Goal: Task Accomplishment & Management: Use online tool/utility

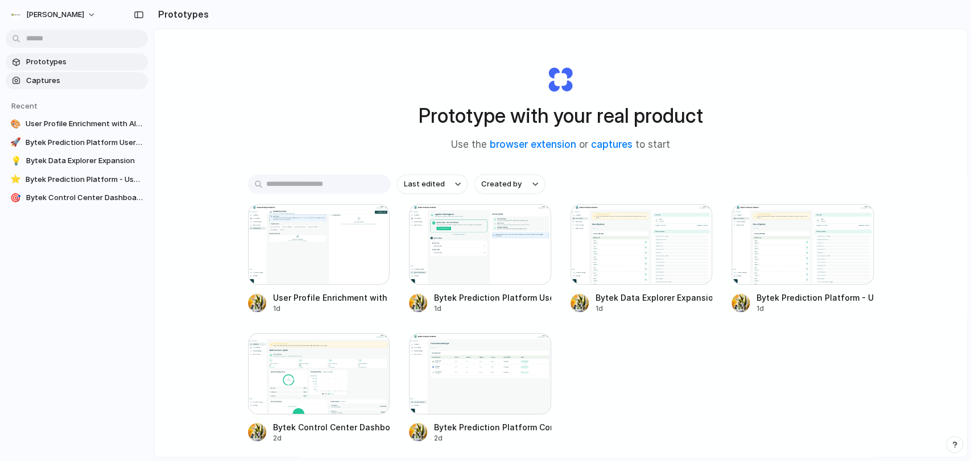
click at [72, 78] on span "Captures" at bounding box center [84, 80] width 117 height 11
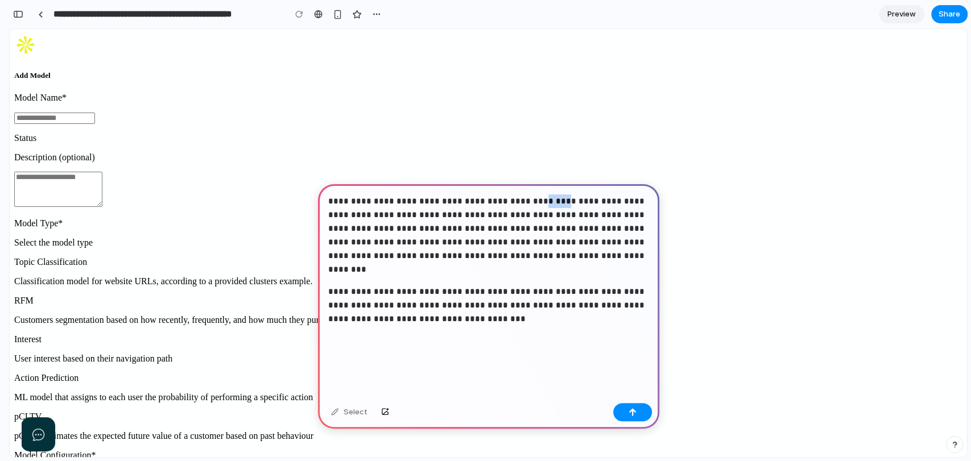
drag, startPoint x: 538, startPoint y: 206, endPoint x: 552, endPoint y: 209, distance: 13.9
click at [552, 209] on strong "**********" at bounding box center [487, 235] width 318 height 77
click at [629, 412] on div "button" at bounding box center [632, 412] width 8 height 8
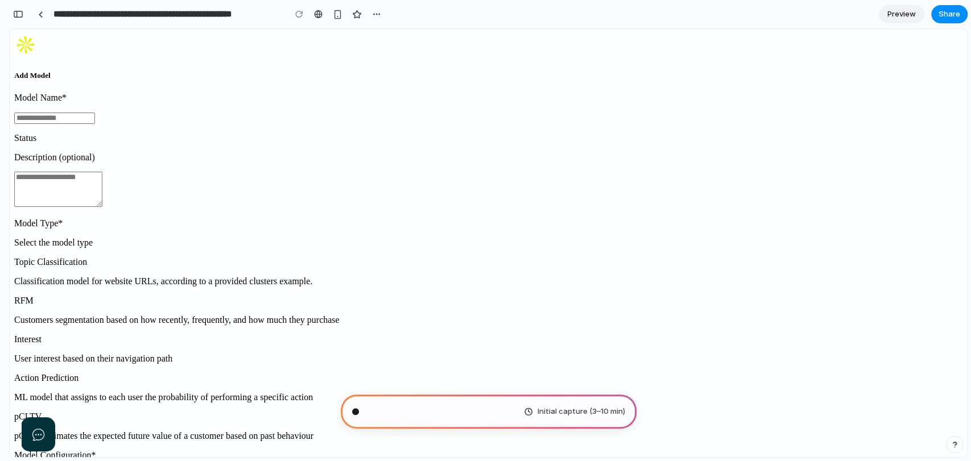
scroll to position [168, 0]
type input "**********"
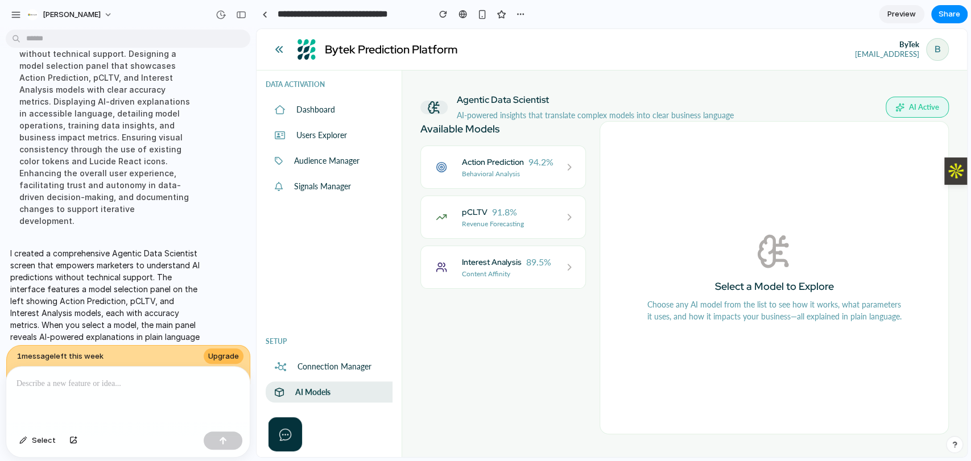
scroll to position [389, 0]
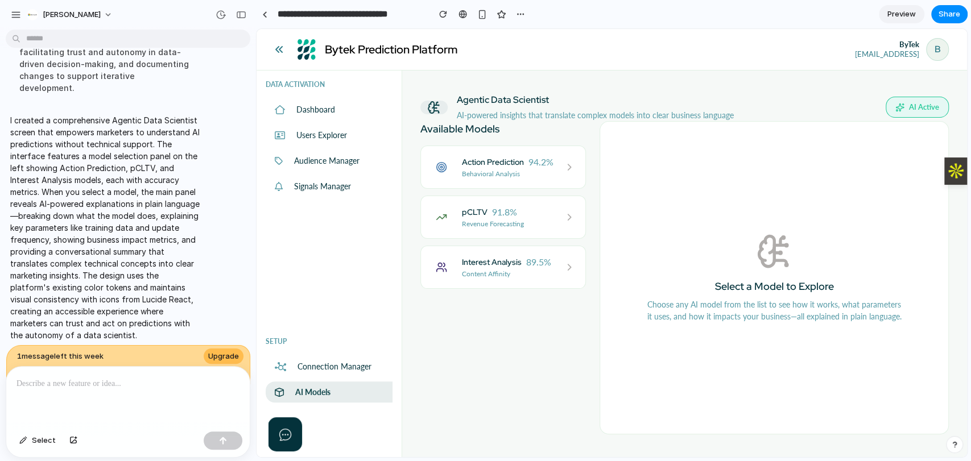
click at [499, 171] on p "Behavioral Analysis" at bounding box center [508, 174] width 92 height 10
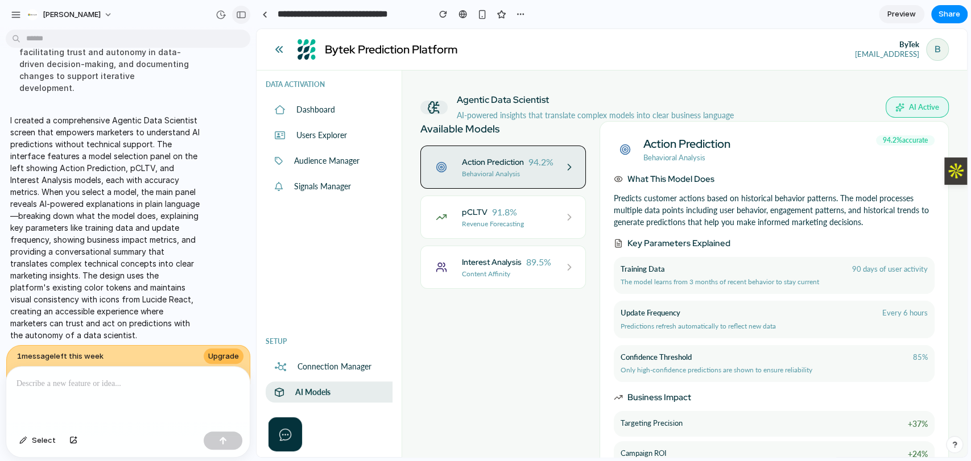
click at [241, 15] on div "button" at bounding box center [241, 15] width 10 height 8
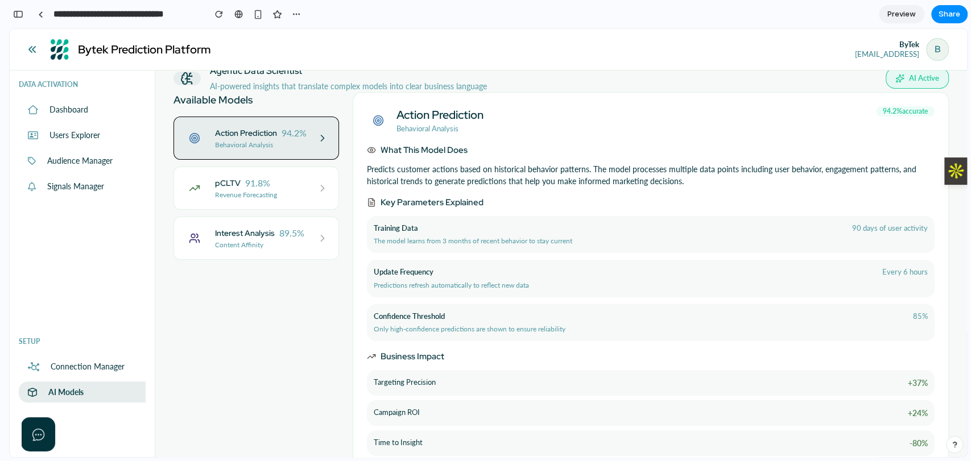
scroll to position [0, 0]
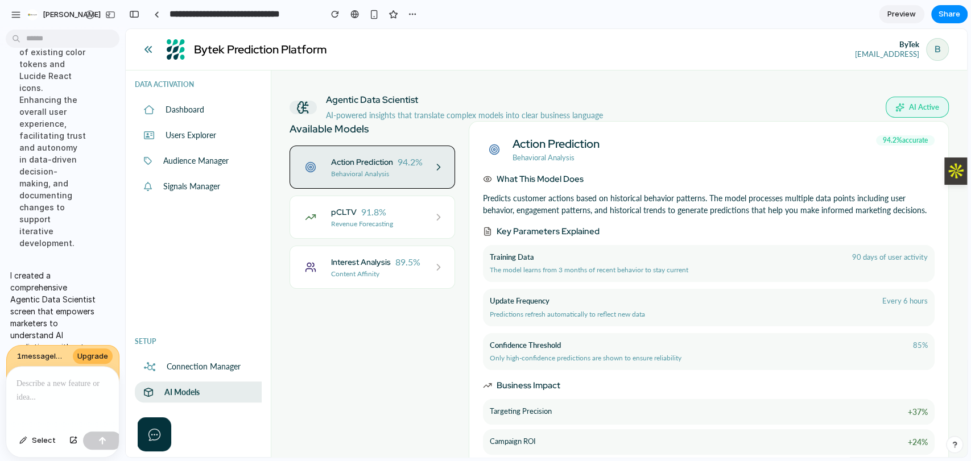
click at [62, 392] on div at bounding box center [62, 397] width 113 height 60
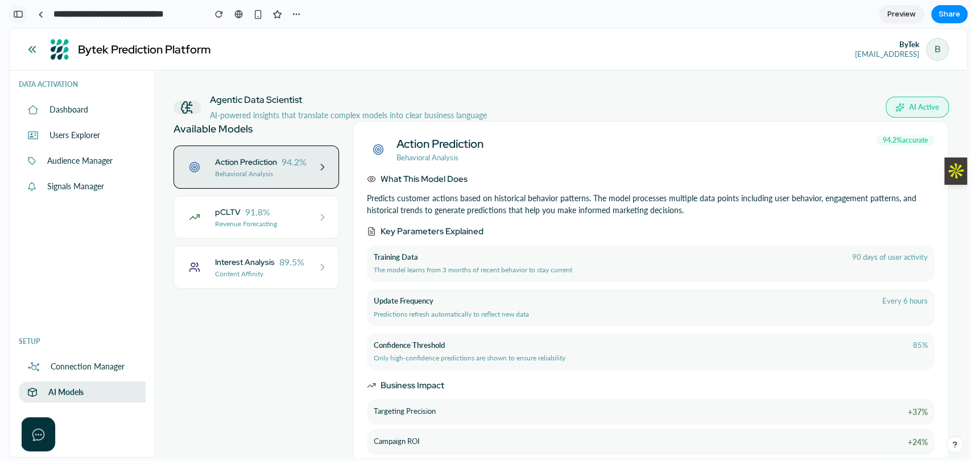
click at [24, 13] on button "button" at bounding box center [18, 14] width 18 height 18
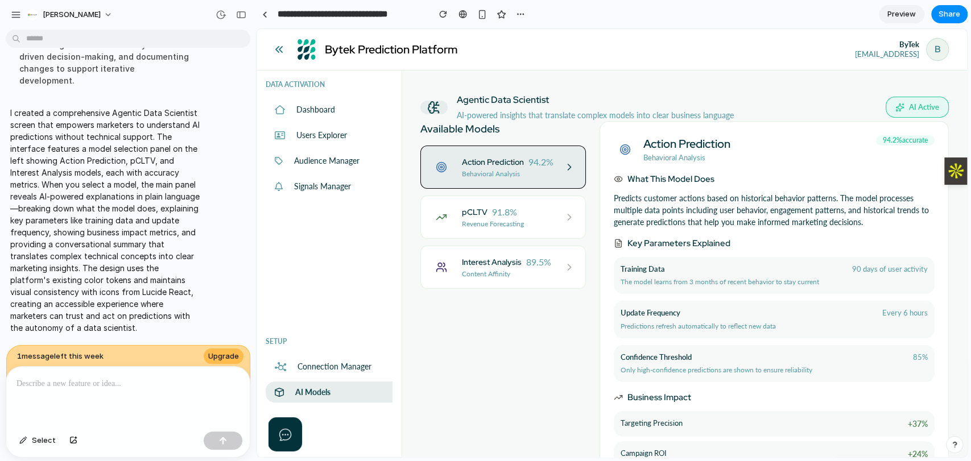
scroll to position [389, 0]
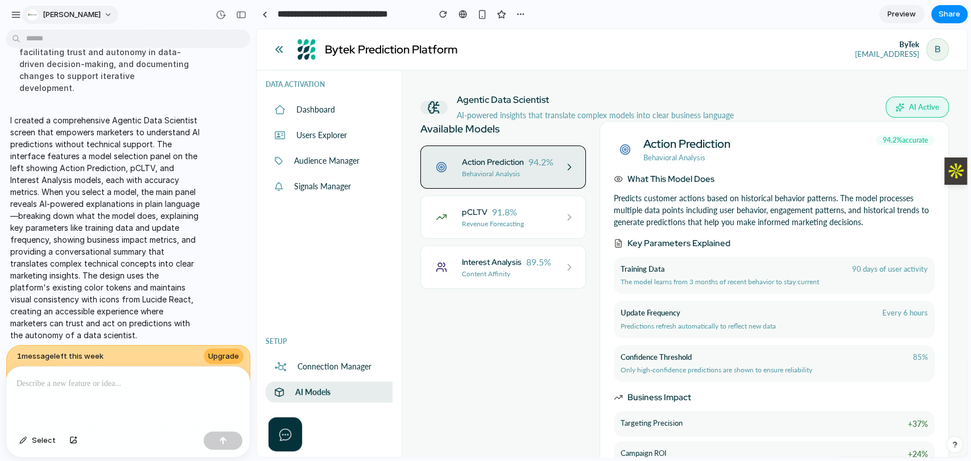
click at [101, 16] on span "[PERSON_NAME]" at bounding box center [72, 14] width 58 height 11
click at [69, 92] on span "Sign out" at bounding box center [58, 94] width 30 height 11
